Goal: Information Seeking & Learning: Learn about a topic

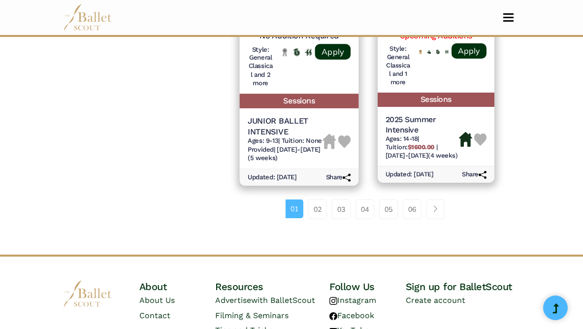
scroll to position [1615, 0]
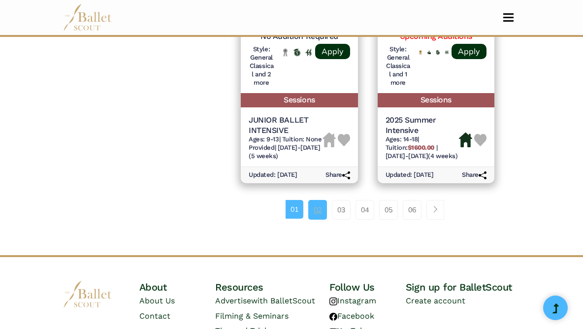
click at [321, 203] on link "02" at bounding box center [317, 210] width 19 height 20
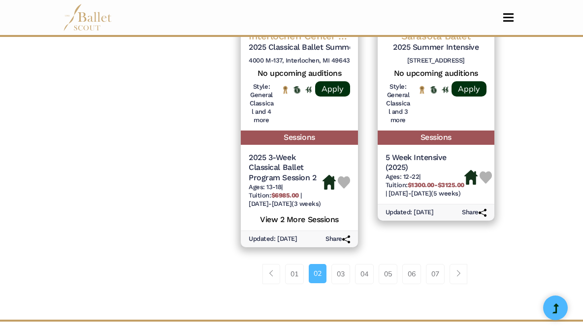
scroll to position [1595, 0]
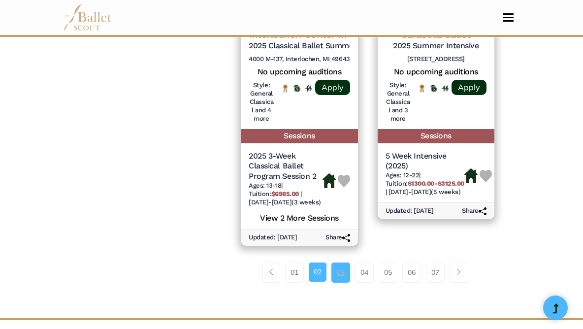
click at [339, 263] on link "03" at bounding box center [340, 273] width 19 height 20
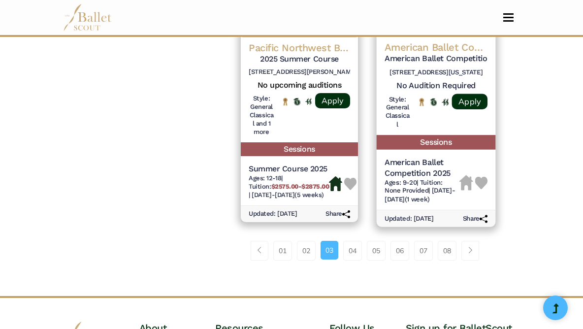
scroll to position [1672, 0]
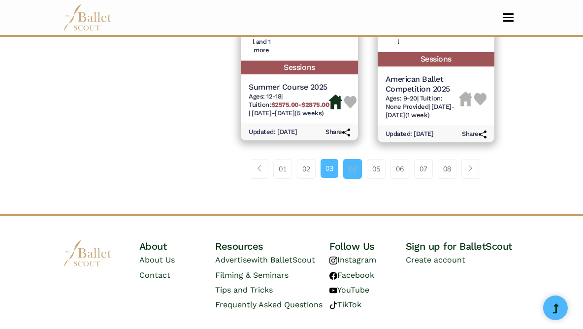
click at [356, 170] on link "04" at bounding box center [352, 169] width 19 height 20
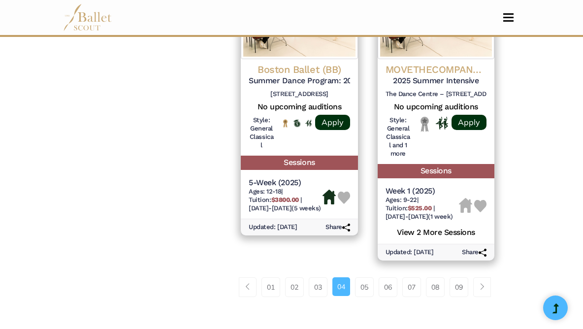
scroll to position [1548, 0]
click at [364, 277] on link "05" at bounding box center [364, 287] width 19 height 20
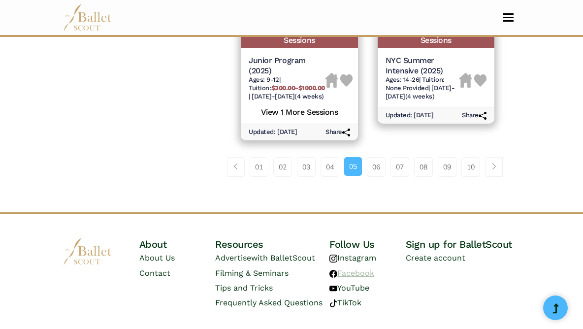
scroll to position [1677, 0]
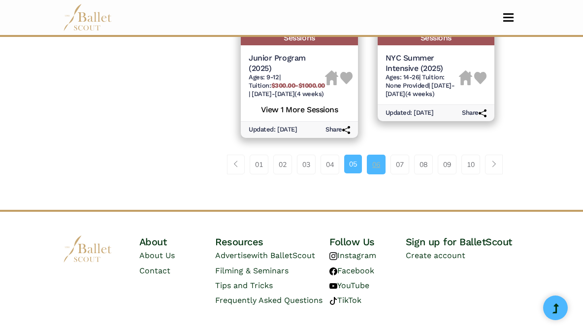
click at [381, 160] on link "06" at bounding box center [376, 165] width 19 height 20
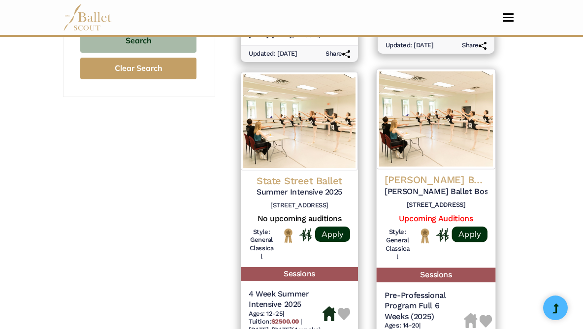
scroll to position [818, 0]
